Goal: Task Accomplishment & Management: Manage account settings

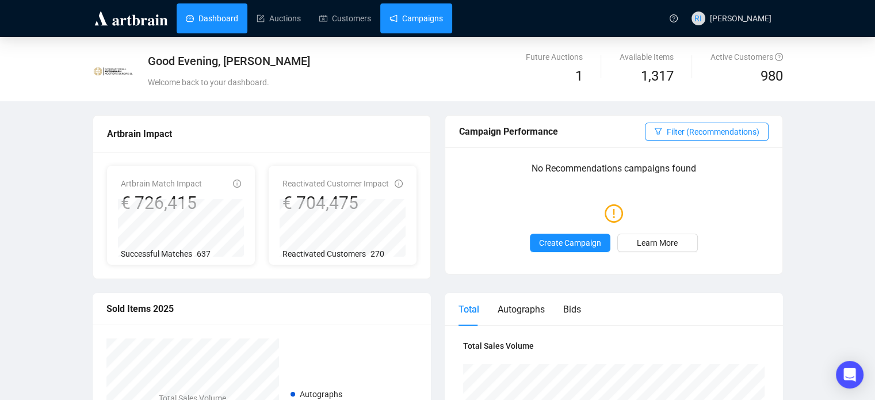
click at [407, 18] on link "Campaigns" at bounding box center [415, 18] width 53 height 30
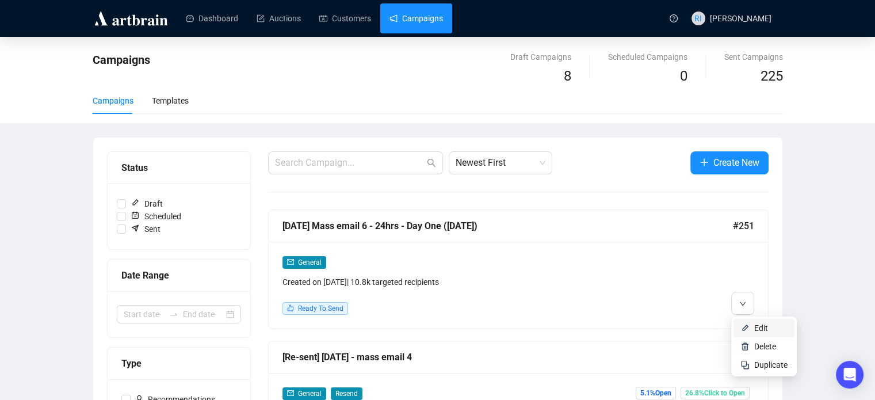
click at [760, 330] on span "Edit" at bounding box center [761, 327] width 14 height 9
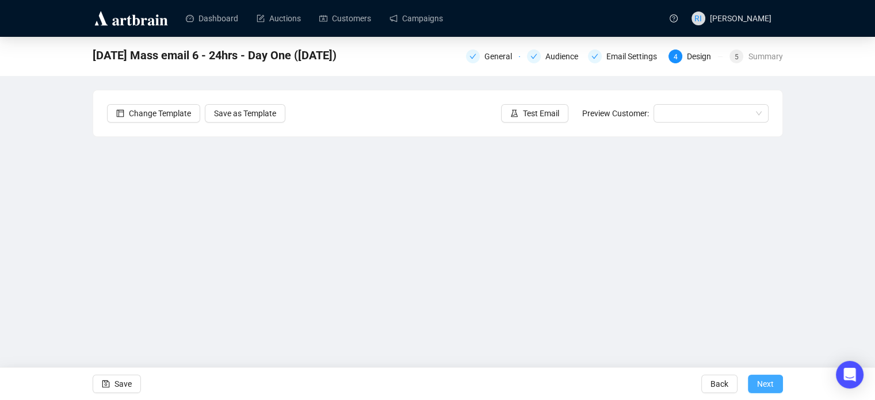
click at [755, 384] on button "Next" at bounding box center [765, 383] width 35 height 18
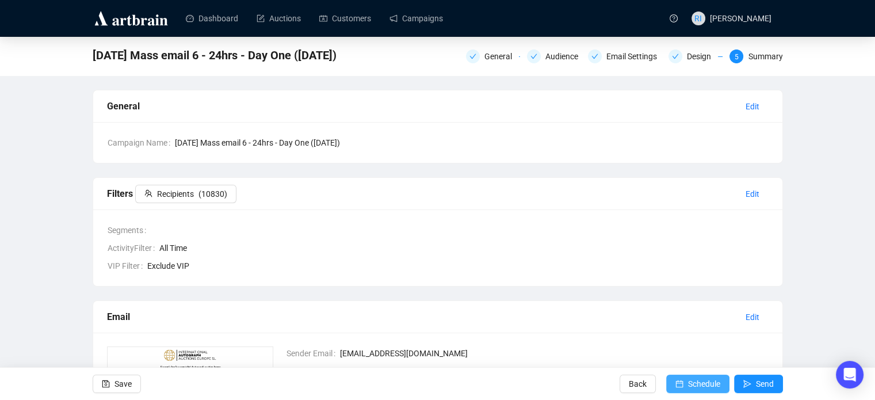
click at [706, 381] on span "Schedule" at bounding box center [704, 384] width 32 height 32
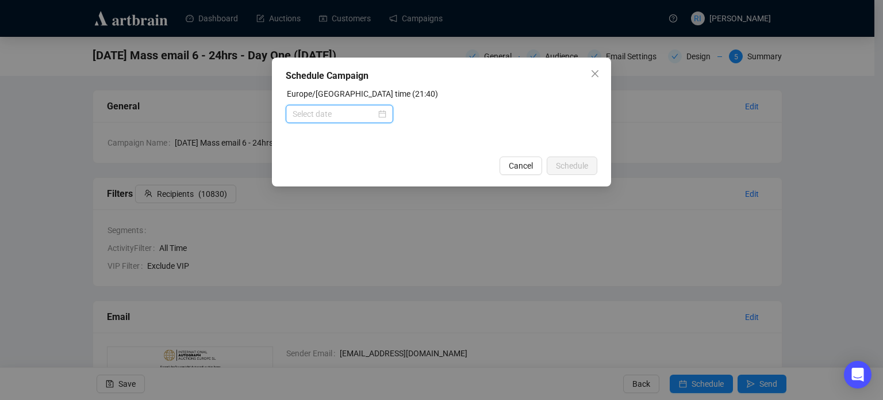
click at [354, 118] on input at bounding box center [334, 114] width 83 height 13
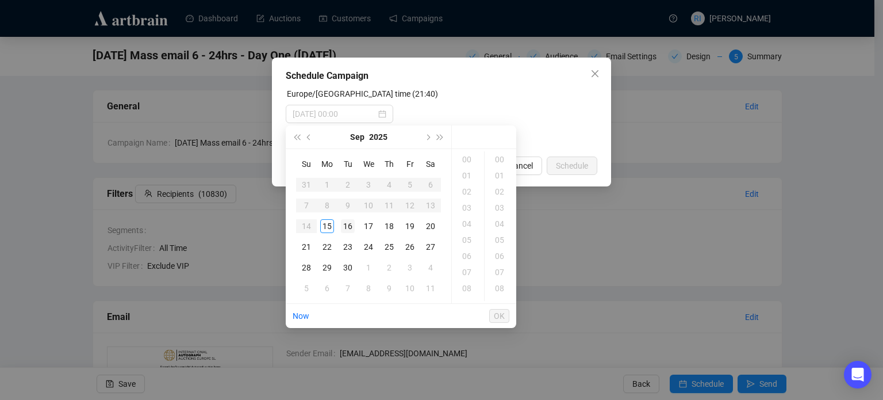
click at [345, 227] on div "16" at bounding box center [348, 226] width 14 height 14
click at [476, 297] on div "09" at bounding box center [468, 304] width 28 height 16
click at [476, 297] on ul "00 01 02 03 04 05 06 07 08 09 10 11 12 13 14 15 16 17 18 19 20 21 22 23" at bounding box center [468, 226] width 32 height 150
click at [469, 210] on div "12" at bounding box center [468, 208] width 28 height 16
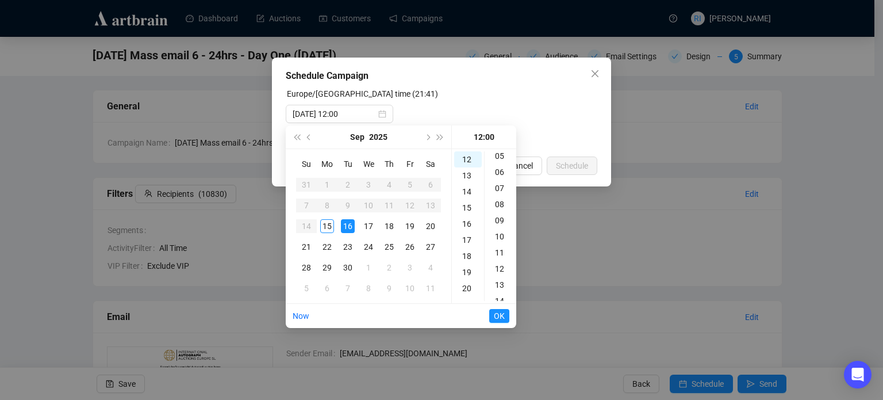
scroll to position [92, 0]
click at [505, 296] on div "14" at bounding box center [501, 293] width 28 height 16
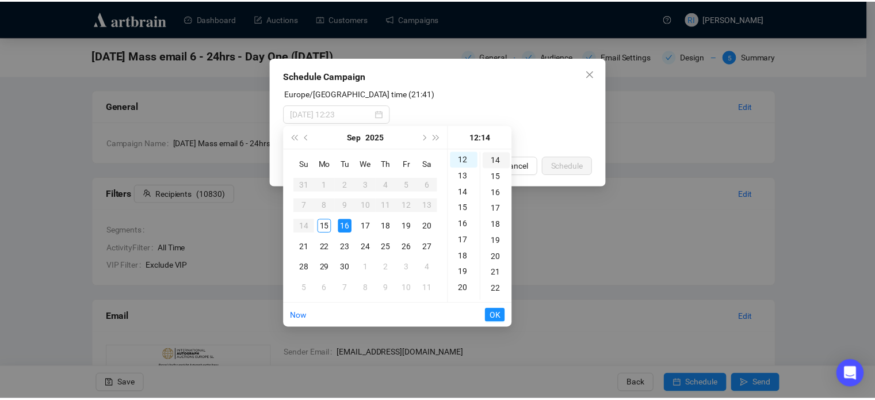
scroll to position [225, 0]
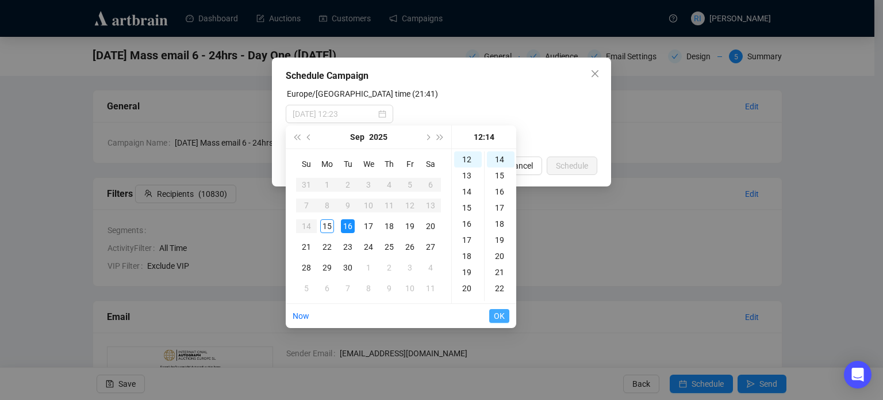
type input "[DATE] 12:14"
click at [499, 317] on span "OK" at bounding box center [499, 316] width 11 height 22
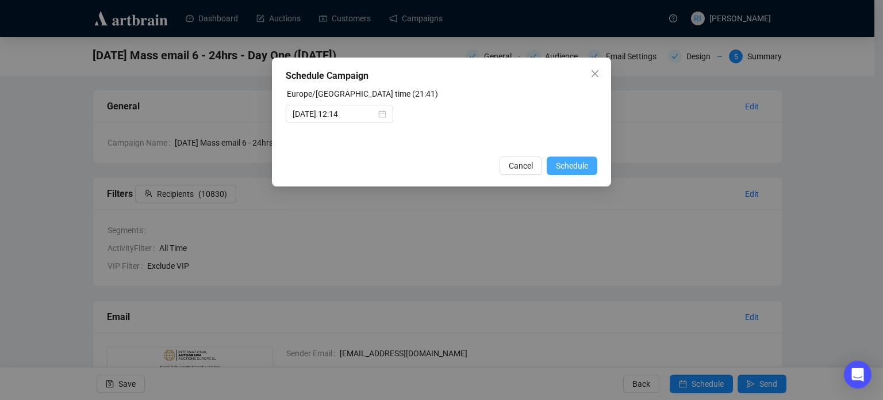
click at [563, 170] on span "Schedule" at bounding box center [572, 165] width 32 height 13
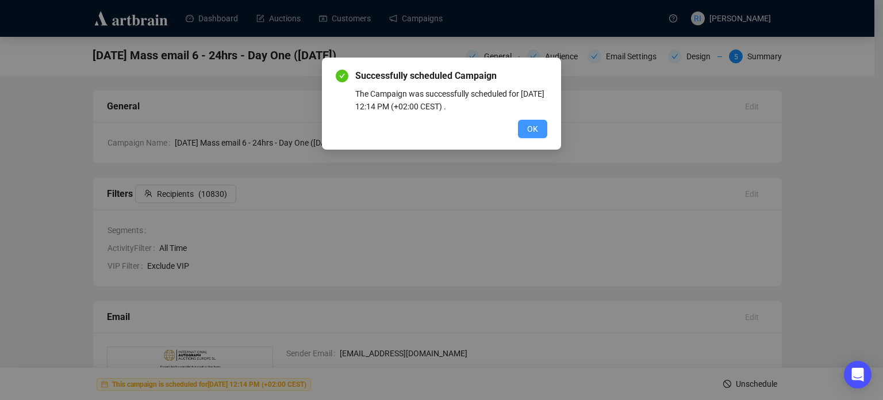
click at [536, 134] on span "OK" at bounding box center [532, 129] width 11 height 13
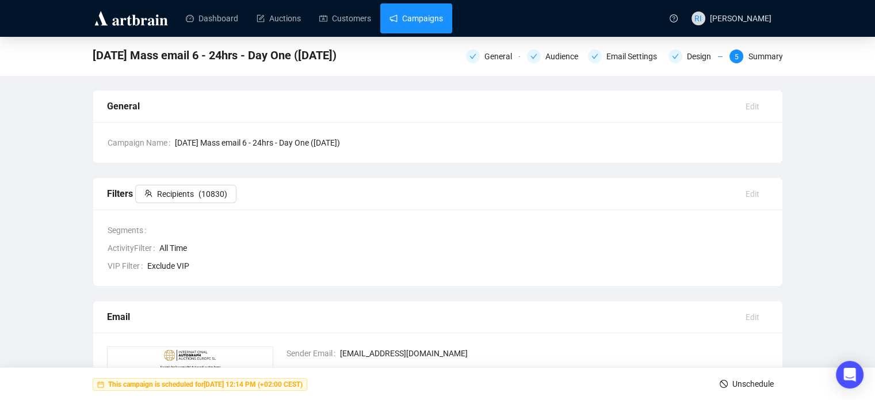
click at [404, 21] on link "Campaigns" at bounding box center [415, 18] width 53 height 30
